Goal: Task Accomplishment & Management: Complete application form

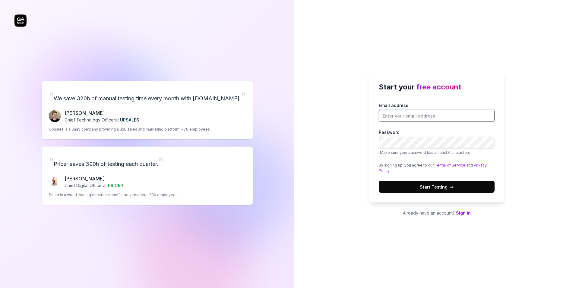
click at [407, 112] on input "Email address" at bounding box center [437, 116] width 116 height 12
drag, startPoint x: 404, startPoint y: 115, endPoint x: 540, endPoint y: 131, distance: 137.4
click at [540, 131] on div "Start your free account Email address [PERSON_NAME][EMAIL_ADDRESS][DOMAIN_NAME]…" at bounding box center [436, 144] width 285 height 288
type input "[PERSON_NAME][EMAIL_ADDRESS][DOMAIN_NAME]"
click at [540, 131] on div "Start your free account Email address [PERSON_NAME][EMAIL_ADDRESS][DOMAIN_NAME]…" at bounding box center [436, 144] width 285 height 288
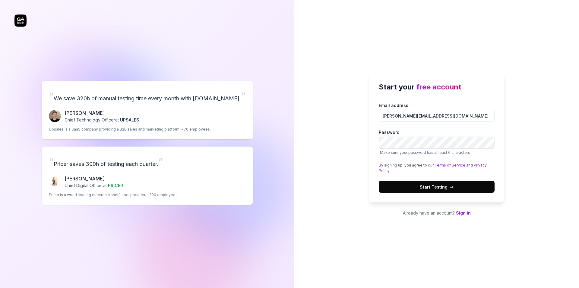
click at [454, 188] on button "Start Testing →" at bounding box center [437, 186] width 116 height 12
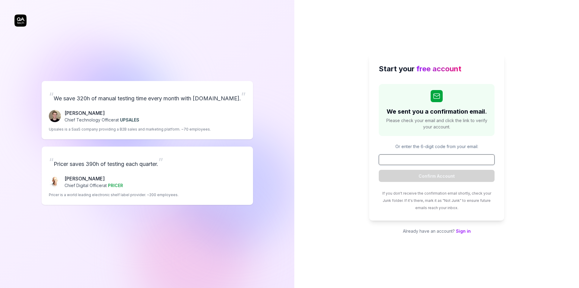
click at [441, 163] on input at bounding box center [437, 159] width 116 height 11
paste input "273567"
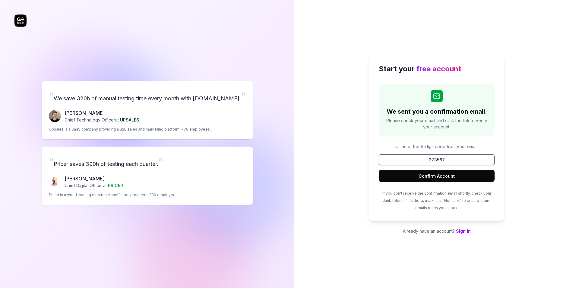
type input "273567"
click at [441, 176] on button "Confirm Account" at bounding box center [437, 176] width 116 height 12
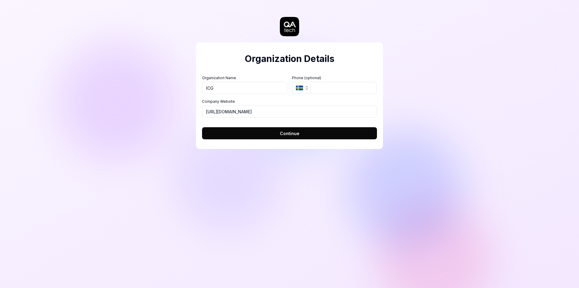
type input "ICG"
click at [301, 89] on icon "button" at bounding box center [299, 87] width 7 height 5
click at [267, 132] on button "Continue" at bounding box center [289, 133] width 175 height 12
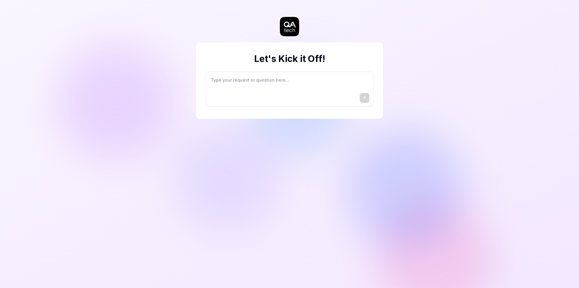
type textarea "*"
type textarea "I"
type textarea "*"
type textarea "I"
type textarea "*"
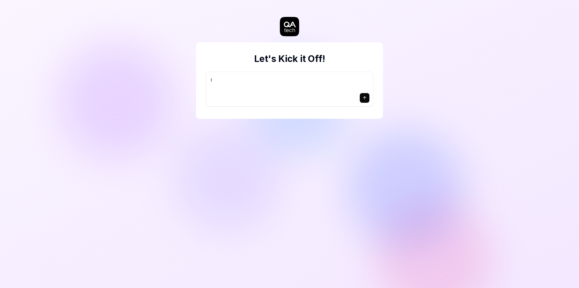
type textarea "I w"
type textarea "*"
type textarea "I wa"
type textarea "*"
type textarea "I wan"
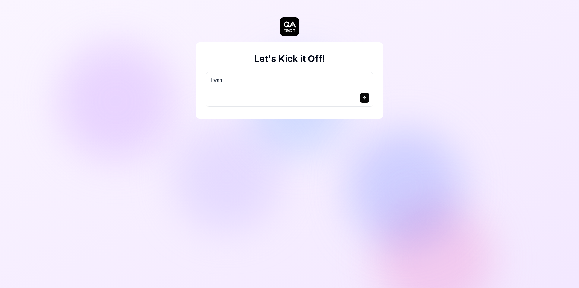
type textarea "*"
type textarea "I want"
type textarea "*"
type textarea "I want"
type textarea "*"
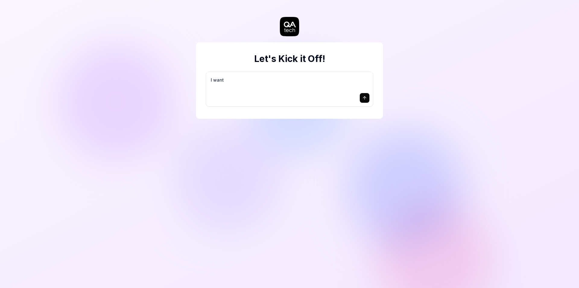
type textarea "I want a"
type textarea "*"
type textarea "I want a"
type textarea "*"
type textarea "I want a g"
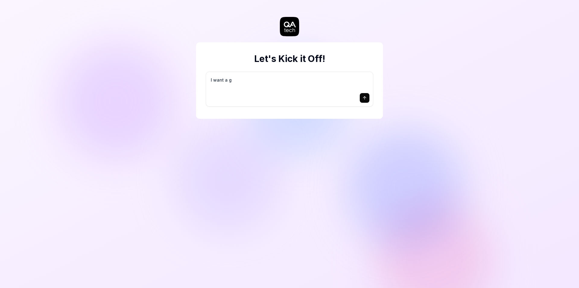
type textarea "*"
type textarea "I want a go"
type textarea "*"
type textarea "I want a goo"
type textarea "*"
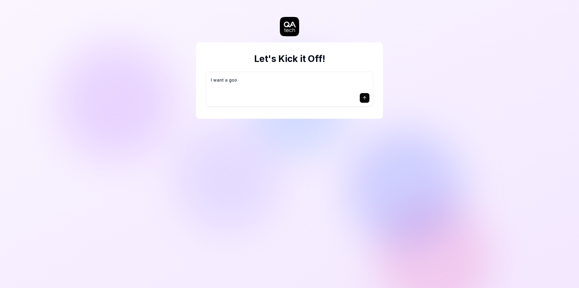
type textarea "I want a good"
type textarea "*"
type textarea "I want a good"
type textarea "*"
type textarea "I want a good t"
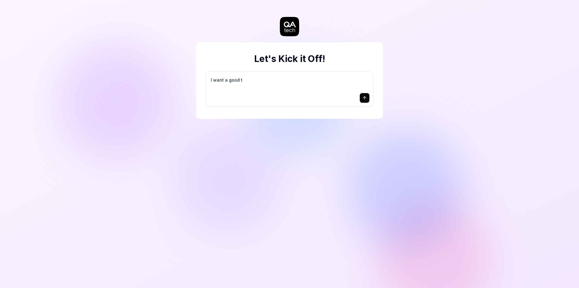
type textarea "*"
type textarea "I want a good te"
type textarea "*"
type textarea "I want a good tes"
type textarea "*"
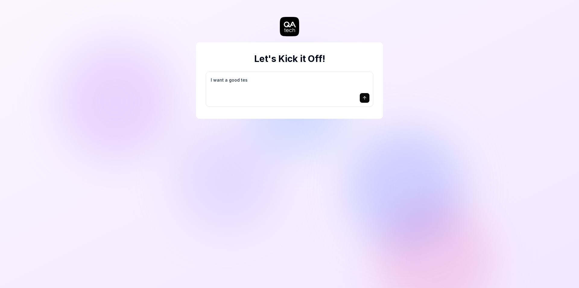
type textarea "I want a good test"
type textarea "*"
type textarea "I want a good test"
type textarea "*"
type textarea "I want a good test s"
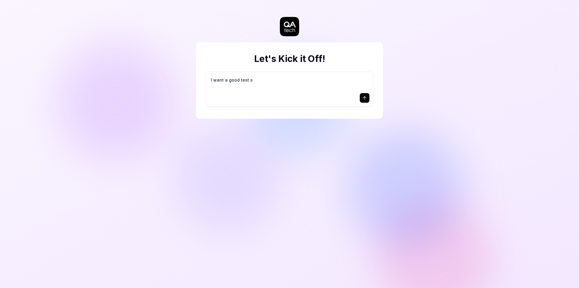
type textarea "*"
type textarea "I want a good test se"
type textarea "*"
type textarea "I want a good test set"
type textarea "*"
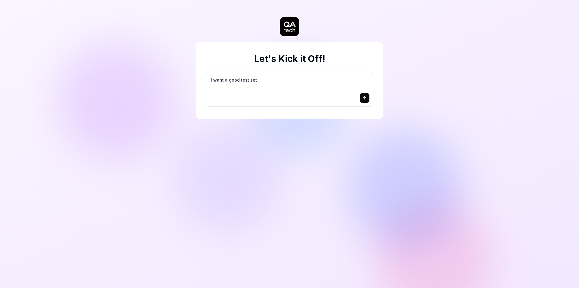
type textarea "I want a good test setu"
type textarea "*"
type textarea "I want a good test setup"
type textarea "*"
type textarea "I want a good test setup"
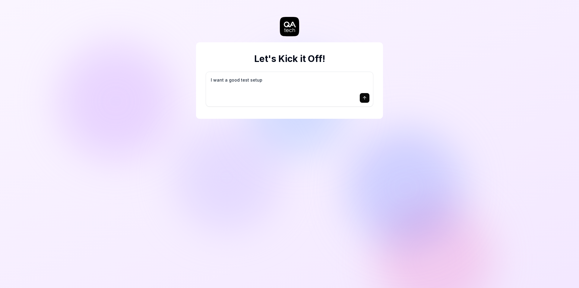
type textarea "*"
type textarea "I want a good test setup f"
type textarea "*"
type textarea "I want a good test setup fo"
type textarea "*"
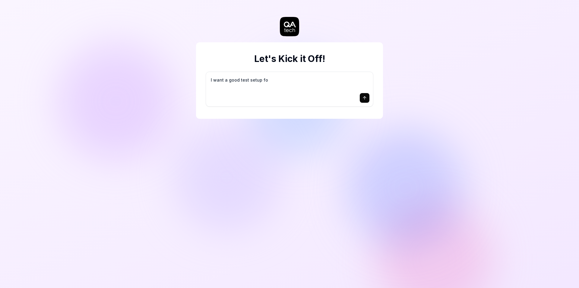
type textarea "I want a good test setup for"
type textarea "*"
type textarea "I want a good test setup for"
type textarea "*"
type textarea "I want a good test setup for m"
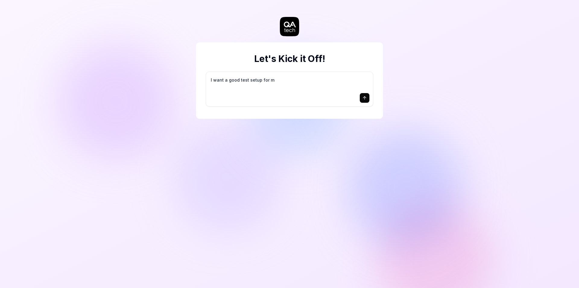
type textarea "*"
type textarea "I want a good test setup for my"
type textarea "*"
type textarea "I want a good test setup for my"
type textarea "*"
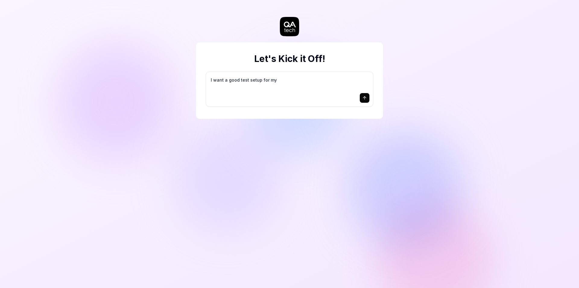
type textarea "I want a good test setup for my s"
type textarea "*"
type textarea "I want a good test setup for my si"
type textarea "*"
type textarea "I want a good test setup for my sit"
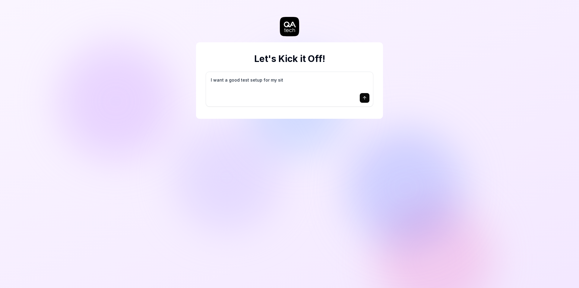
type textarea "*"
type textarea "I want a good test setup for my site"
type textarea "*"
type textarea "I want a good test setup for my site"
type textarea "*"
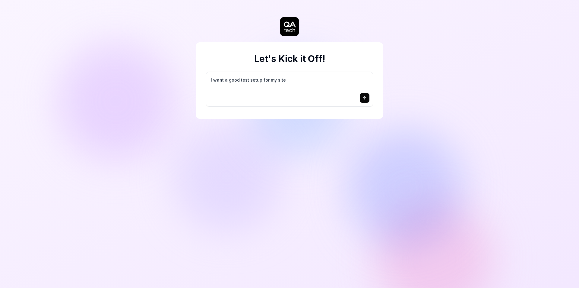
type textarea "I want a good test setup for my site -"
type textarea "*"
type textarea "I want a good test setup for my site -"
type textarea "*"
type textarea "I want a good test setup for my site - h"
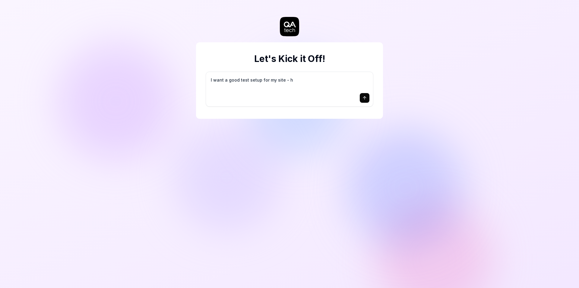
type textarea "*"
type textarea "I want a good test setup for my site - he"
type textarea "*"
type textarea "I want a good test setup for my site - hel"
type textarea "*"
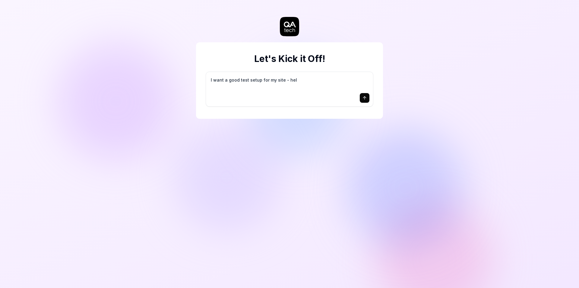
type textarea "I want a good test setup for my site - help"
type textarea "*"
type textarea "I want a good test setup for my site - help"
type textarea "*"
type textarea "I want a good test setup for my site - help m"
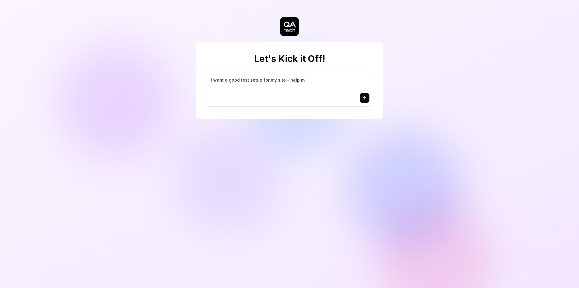
type textarea "*"
type textarea "I want a good test setup for my site - help me"
type textarea "*"
type textarea "I want a good test setup for my site - help me"
type textarea "*"
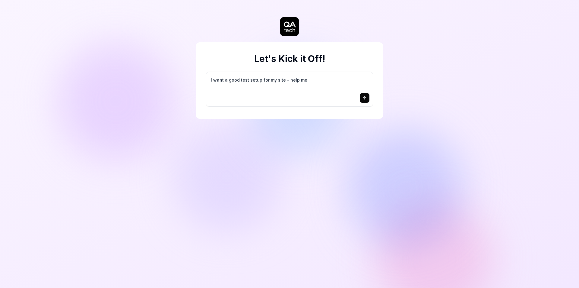
type textarea "I want a good test setup for my site - help me c"
type textarea "*"
type textarea "I want a good test setup for my site - help me cr"
type textarea "*"
type textarea "I want a good test setup for my site - help me cre"
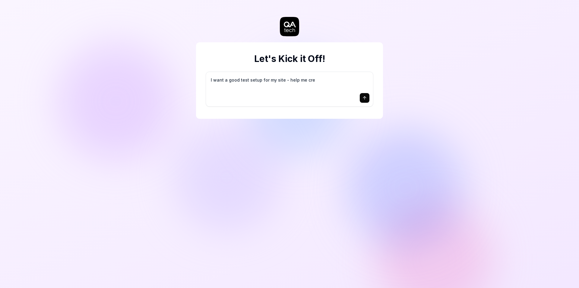
type textarea "*"
type textarea "I want a good test setup for my site - help me crea"
type textarea "*"
type textarea "I want a good test setup for my site - help me creat"
type textarea "*"
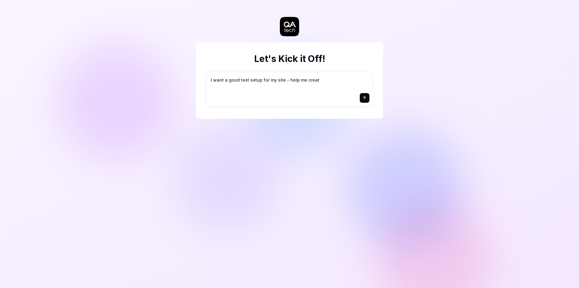
type textarea "I want a good test setup for my site - help me create"
type textarea "*"
type textarea "I want a good test setup for my site - help me create"
type textarea "*"
type textarea "I want a good test setup for my site - help me create t"
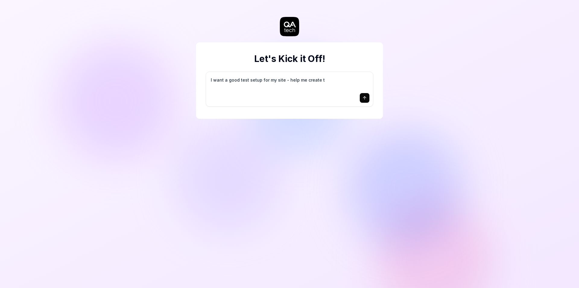
type textarea "*"
type textarea "I want a good test setup for my site - help me create th"
type textarea "*"
type textarea "I want a good test setup for my site - help me create the"
type textarea "*"
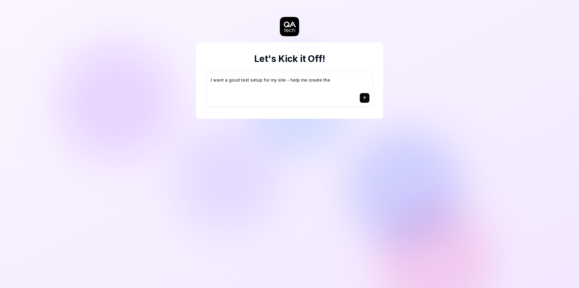
type textarea "I want a good test setup for my site - help me create the"
type textarea "*"
type textarea "I want a good test setup for my site - help me create the f"
type textarea "*"
type textarea "I want a good test setup for my site - help me create the fi"
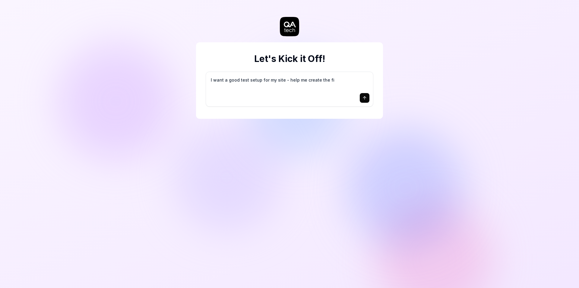
type textarea "*"
type textarea "I want a good test setup for my site - help me create the fir"
type textarea "*"
type textarea "I want a good test setup for my site - help me create the firs"
type textarea "*"
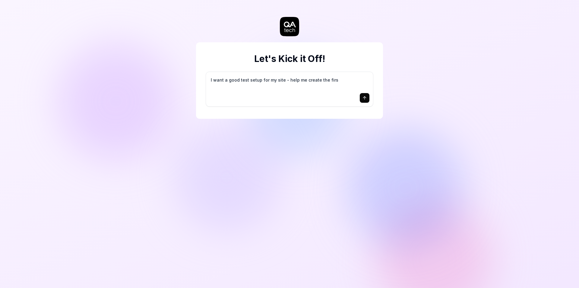
type textarea "I want a good test setup for my site - help me create the first"
type textarea "*"
type textarea "I want a good test setup for my site - help me create the first"
type textarea "*"
type textarea "I want a good test setup for my site - help me create the first 3"
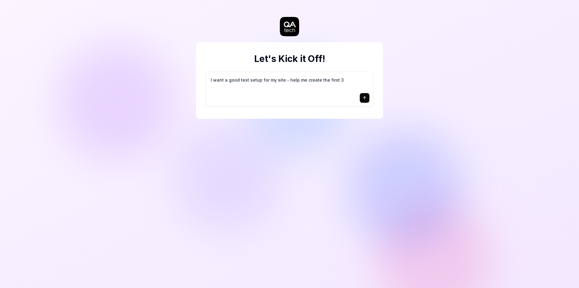
type textarea "*"
type textarea "I want a good test setup for my site - help me create the first 3-"
type textarea "*"
type textarea "I want a good test setup for my site - help me create the first 3-5"
type textarea "*"
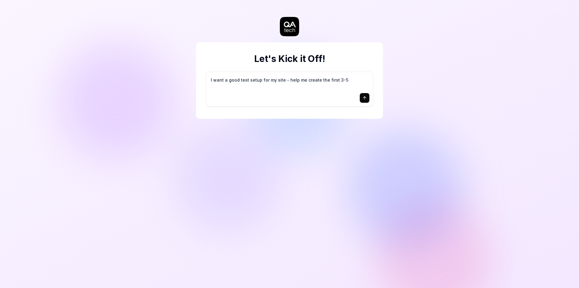
type textarea "I want a good test setup for my site - help me create the first 3-5"
type textarea "*"
type textarea "I want a good test setup for my site - help me create the first 3-5 t"
type textarea "*"
type textarea "I want a good test setup for my site - help me create the first 3-5 te"
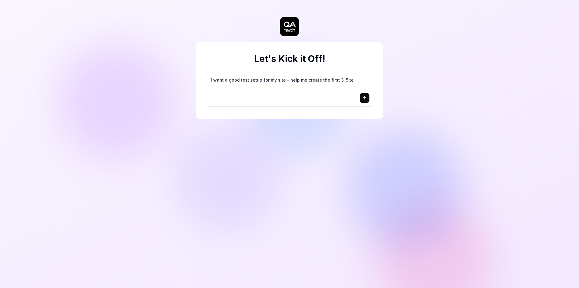
type textarea "*"
type textarea "I want a good test setup for my site - help me create the first 3-5 tes"
type textarea "*"
type textarea "I want a good test setup for my site - help me create the first 3-5 test"
type textarea "*"
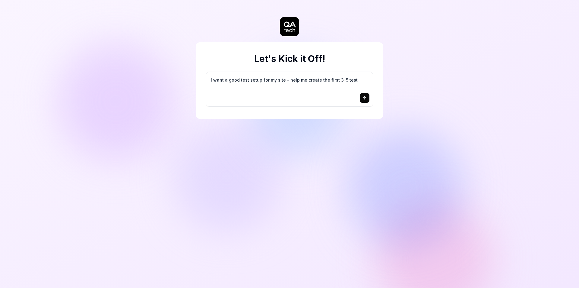
type textarea "I want a good test setup for my site - help me create the first 3-5 test"
type textarea "*"
type textarea "I want a good test setup for my site - help me create the first 3-5 test c"
type textarea "*"
type textarea "I want a good test setup for my site - help me create the first 3-5 test ca"
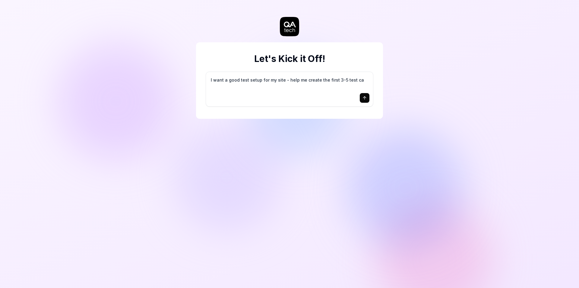
type textarea "*"
type textarea "I want a good test setup for my site - help me create the first 3-5 test cas"
type textarea "*"
type textarea "I want a good test setup for my site - help me create the first 3-5 test case"
type textarea "*"
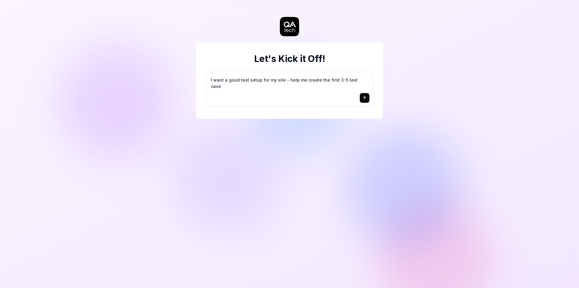
type textarea "I want a good test setup for my site - help me create the first 3-5 test cases"
click at [365, 97] on icon "submit" at bounding box center [365, 97] width 0 height 3
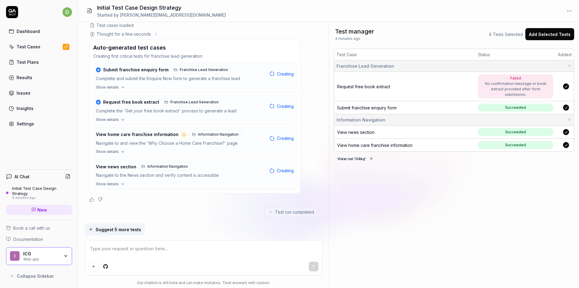
scroll to position [101, 0]
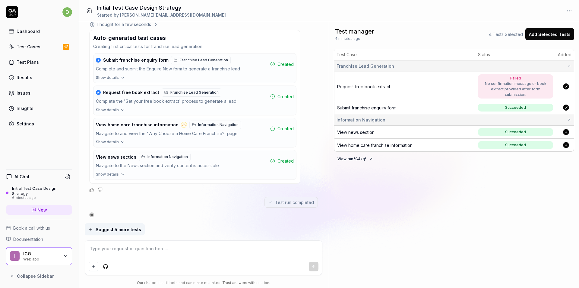
type textarea "*"
